Goal: Find specific page/section: Find specific page/section

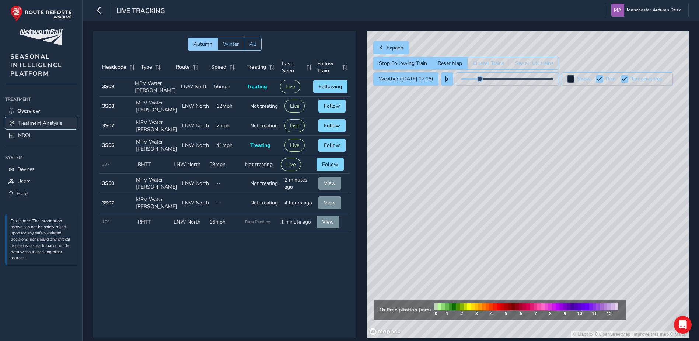
click at [38, 123] on span "Treatment Analysis" at bounding box center [40, 122] width 44 height 7
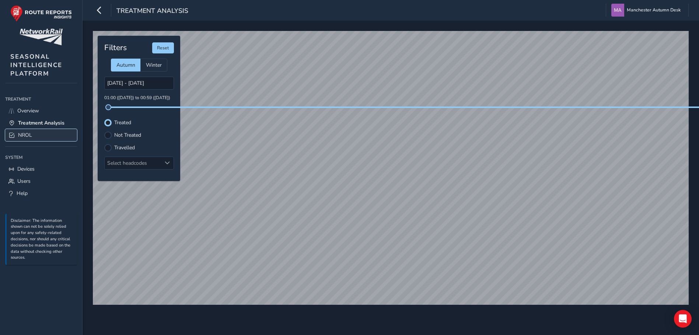
click at [32, 135] on link "NROL" at bounding box center [41, 135] width 72 height 12
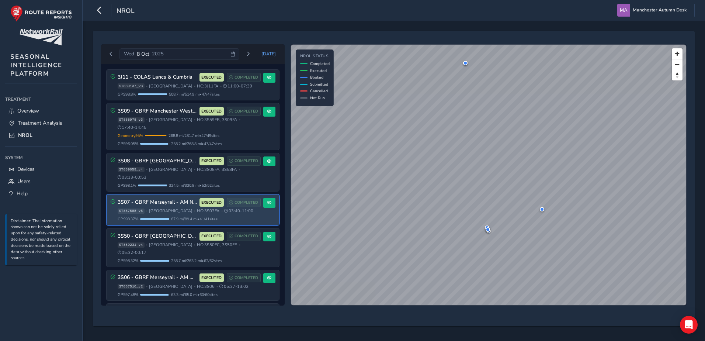
click at [159, 208] on span "[GEOGRAPHIC_DATA]" at bounding box center [170, 211] width 43 height 6
click at [263, 198] on button at bounding box center [269, 203] width 12 height 10
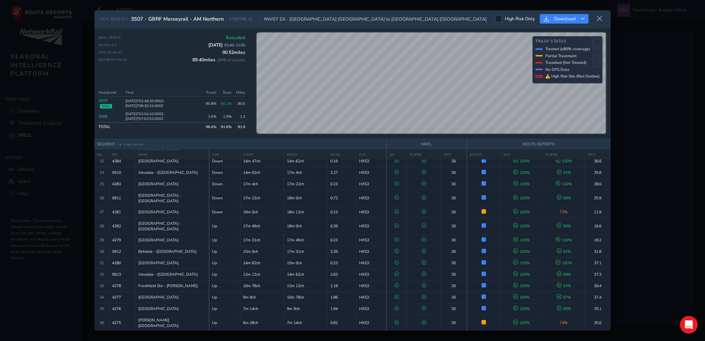
scroll to position [308, 0]
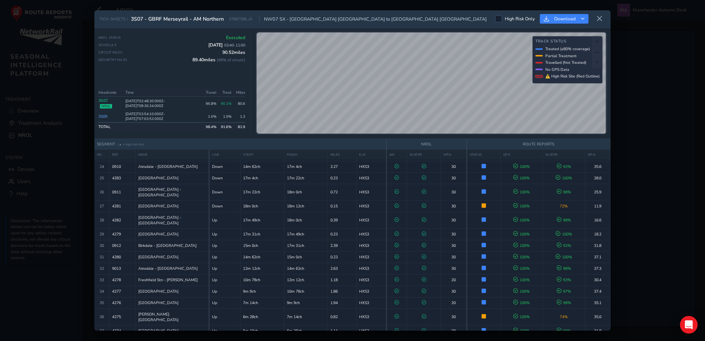
click at [660, 187] on div "TICK-SHEETS / 3S07 - [GEOGRAPHIC_DATA] Merseyrail - AM Northern ST887588_v5 NW0…" at bounding box center [352, 170] width 705 height 341
click at [599, 22] on button at bounding box center [599, 19] width 12 height 12
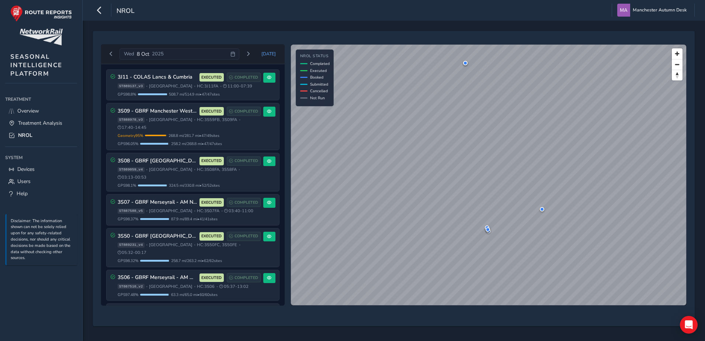
click at [223, 28] on div "[DATE] [DATE] 3J11 - COLAS Lancs & Cumbria EXECUTED COMPLETED ST889137_v3 • [GE…" at bounding box center [394, 181] width 622 height 320
